Goal: Communication & Community: Ask a question

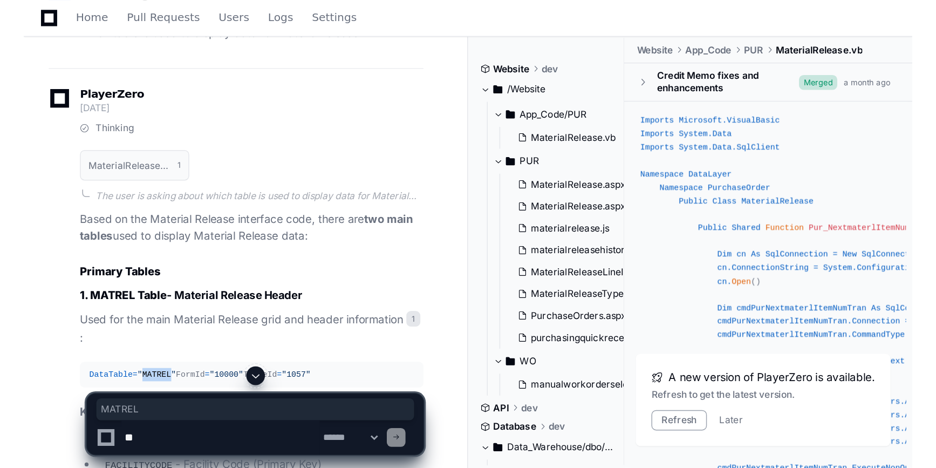
scroll to position [2108, 0]
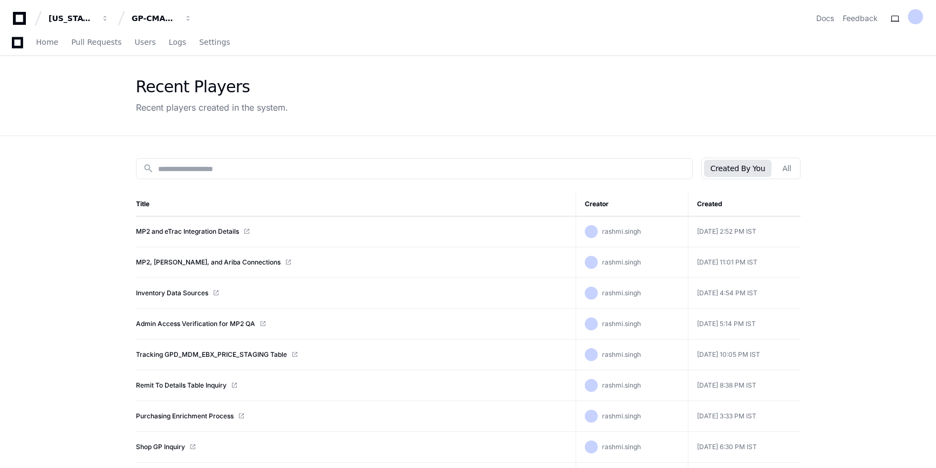
scroll to position [282, 0]
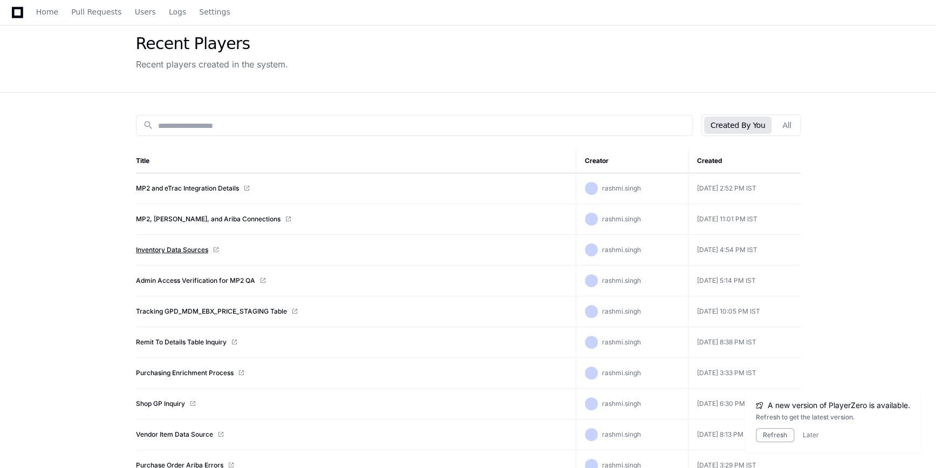
click at [167, 250] on link "Inventory Data Sources" at bounding box center [172, 249] width 72 height 9
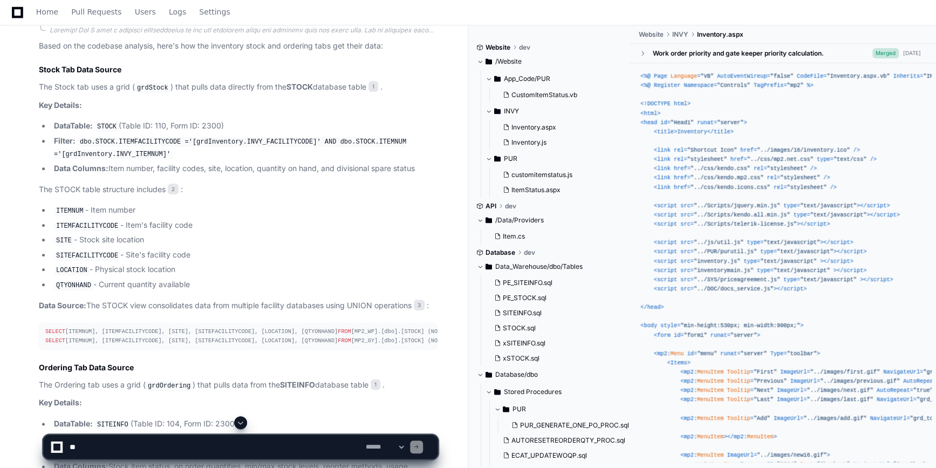
scroll to position [406, 0]
click at [124, 448] on textarea at bounding box center [215, 447] width 296 height 24
type textarea "**********"
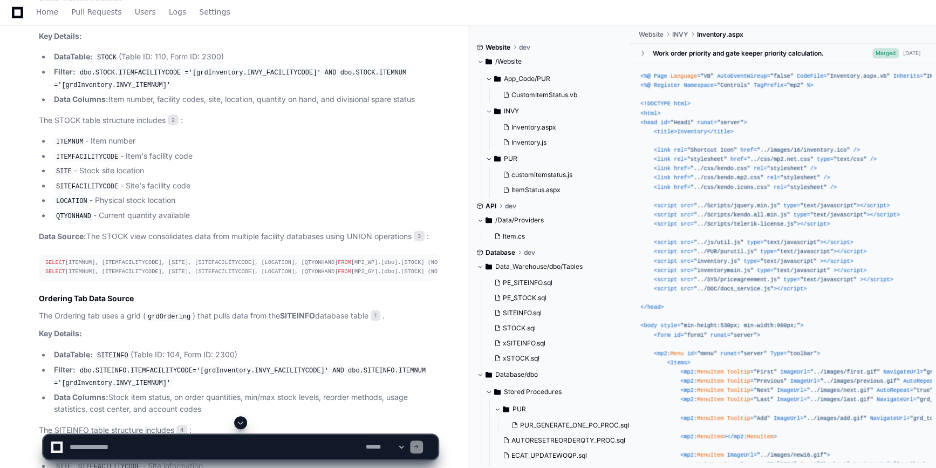
scroll to position [475, 0]
click at [242, 421] on span at bounding box center [240, 422] width 9 height 9
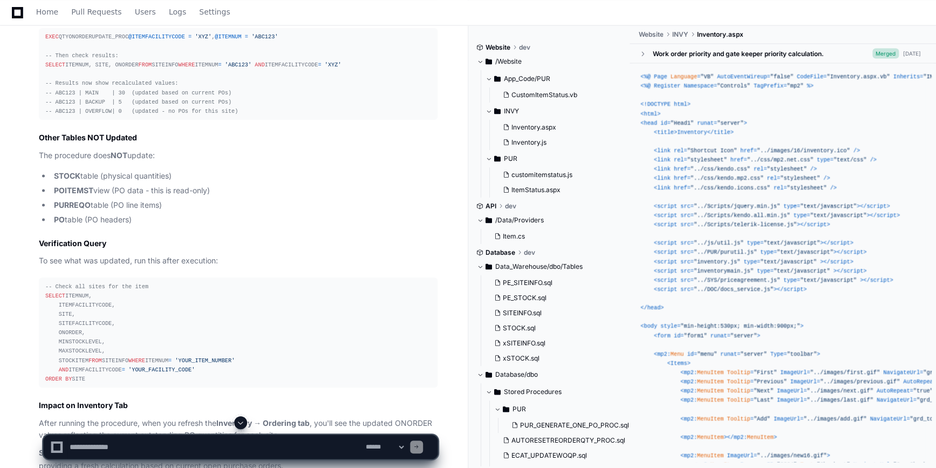
scroll to position [9223, 0]
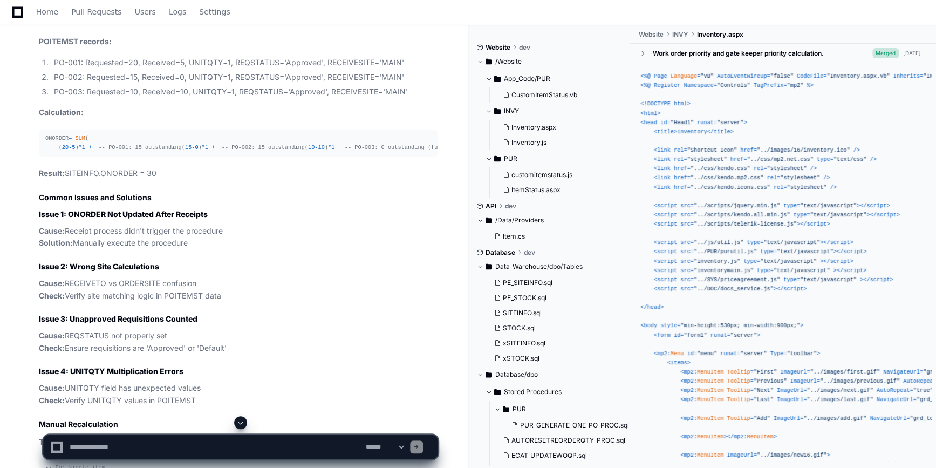
scroll to position [7975, 0]
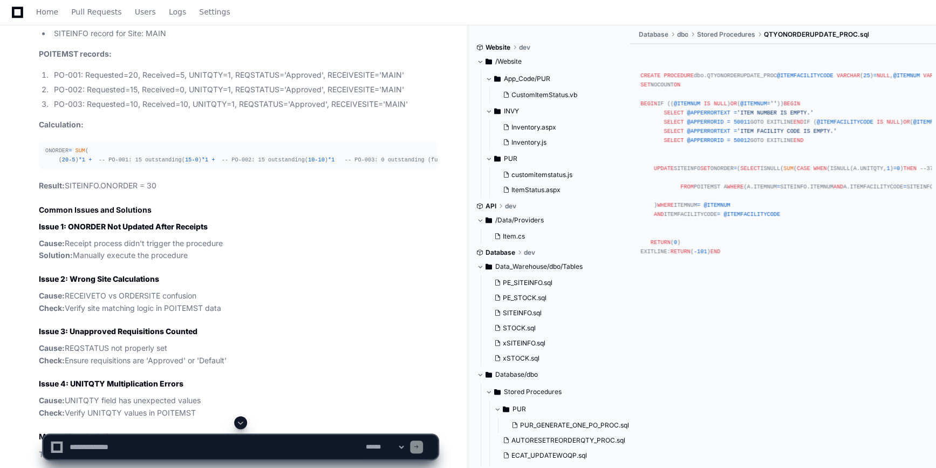
scroll to position [99, 0]
